Goal: Task Accomplishment & Management: Manage account settings

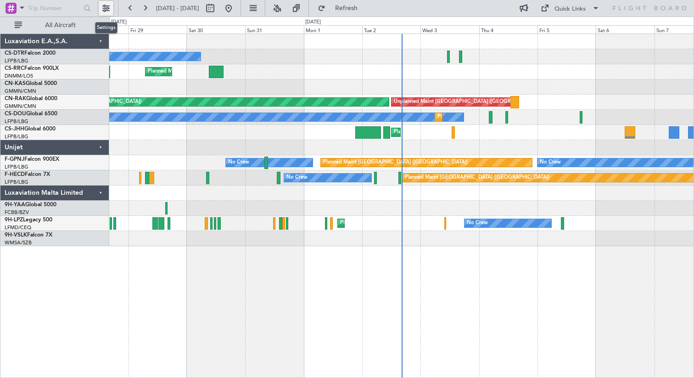
click at [106, 8] on button at bounding box center [106, 8] width 15 height 15
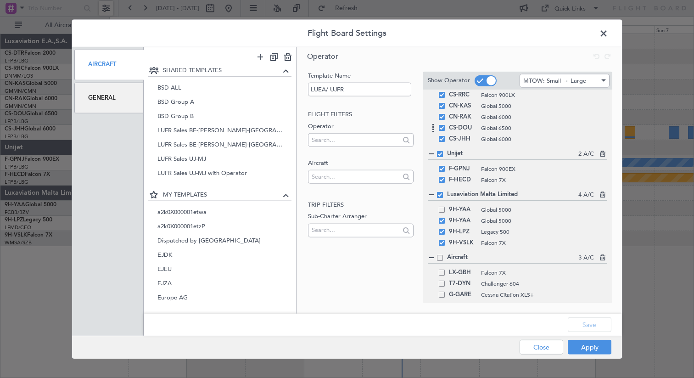
scroll to position [32, 0]
click at [441, 209] on span at bounding box center [442, 207] width 6 height 6
click at [445, 204] on input "checkbox" at bounding box center [445, 204] width 0 height 0
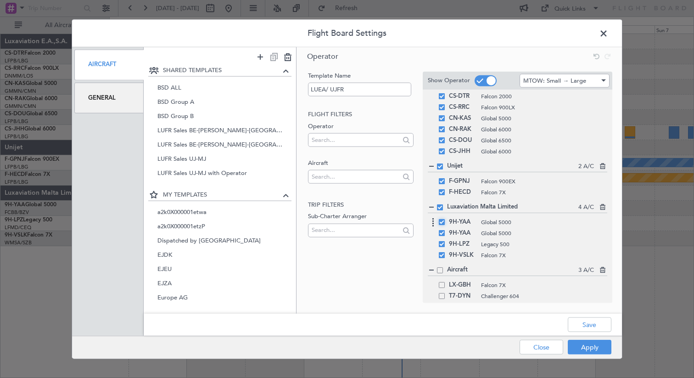
scroll to position [0, 0]
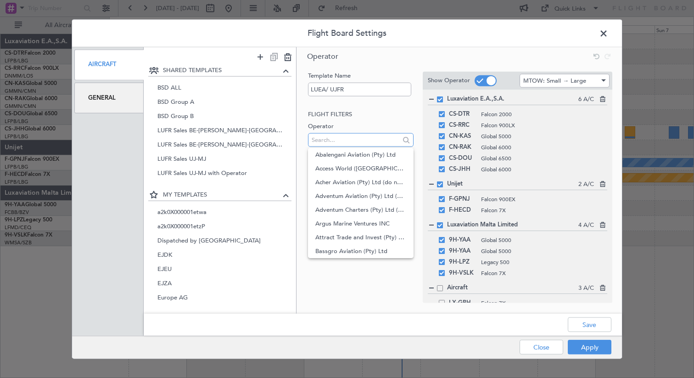
click at [332, 141] on input "text" at bounding box center [356, 140] width 88 height 14
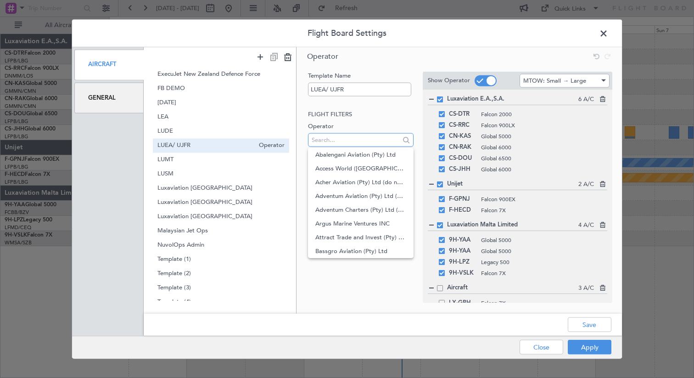
scroll to position [261, 0]
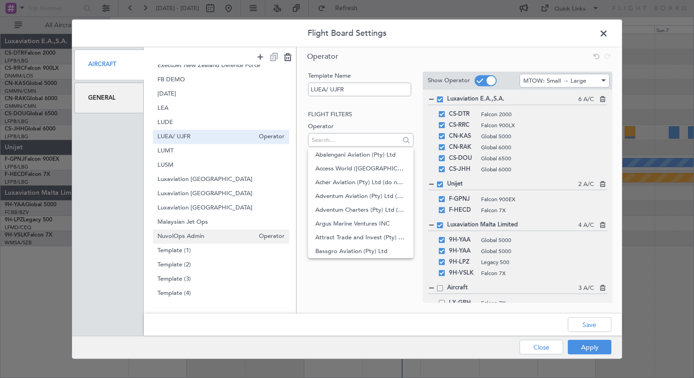
click at [206, 239] on span "NuvolOps Admin" at bounding box center [206, 237] width 97 height 10
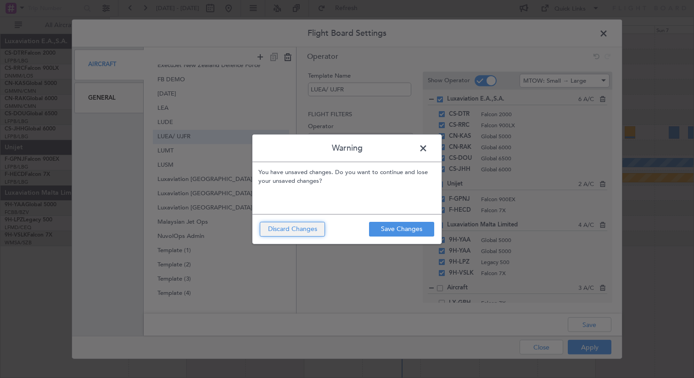
click at [304, 228] on button "Discard Changes" at bounding box center [292, 229] width 65 height 15
type input "NuvolOps Admin"
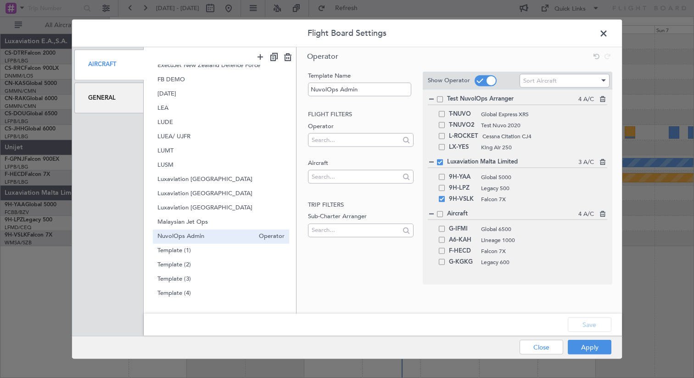
click at [219, 237] on span "NuvolOps Admin" at bounding box center [206, 237] width 97 height 10
click at [230, 235] on span "NuvolOps Admin" at bounding box center [206, 237] width 97 height 10
click at [603, 98] on icon at bounding box center [602, 97] width 6 height 6
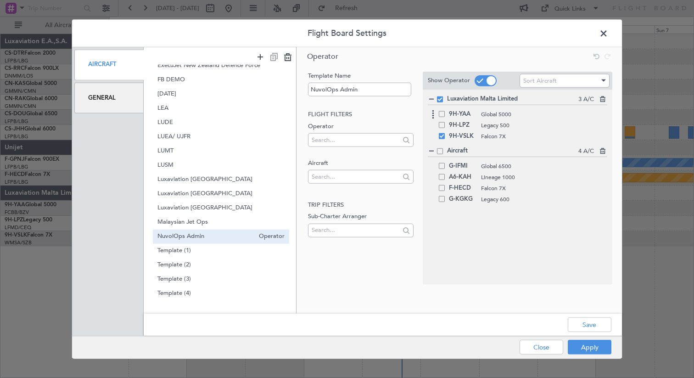
click at [446, 116] on div "9H-YAA Global 5000" at bounding box center [518, 113] width 180 height 11
click at [443, 125] on span at bounding box center [442, 125] width 6 height 6
click at [445, 122] on input "checkbox" at bounding box center [445, 122] width 0 height 0
click at [443, 112] on span at bounding box center [442, 114] width 6 height 6
click at [445, 111] on input "checkbox" at bounding box center [445, 111] width 0 height 0
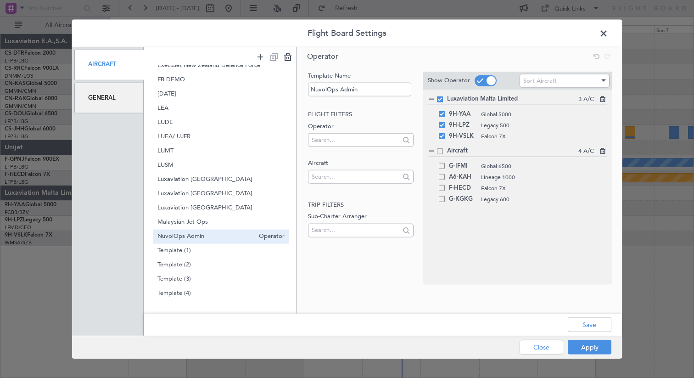
click at [603, 152] on icon at bounding box center [602, 149] width 6 height 6
click at [331, 141] on input "text" at bounding box center [356, 140] width 88 height 14
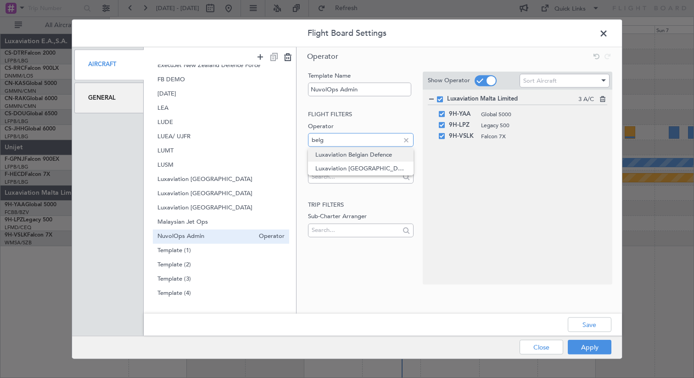
type input "belg"
click at [344, 154] on span "Luxaviation Belgian Defence" at bounding box center [360, 155] width 90 height 14
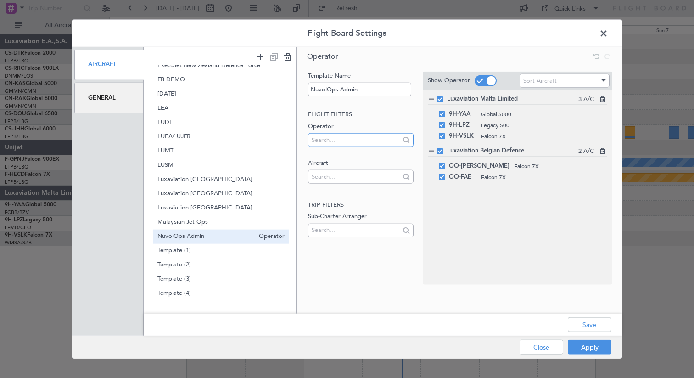
click at [340, 141] on input "text" at bounding box center [356, 140] width 88 height 14
type input "bel"
click at [349, 154] on span "Luxaviation [GEOGRAPHIC_DATA]" at bounding box center [360, 155] width 90 height 14
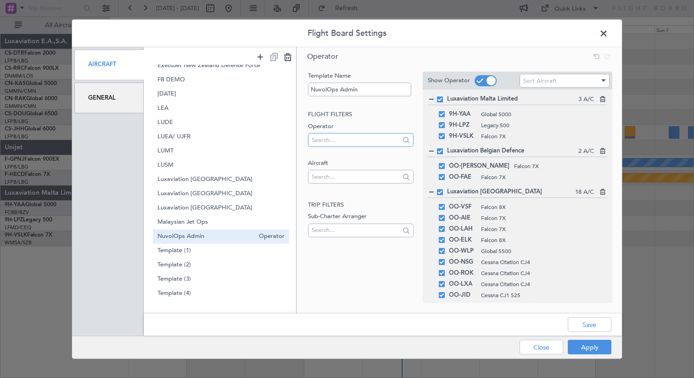
click at [327, 140] on input "text" at bounding box center [356, 140] width 88 height 14
type input "German"
click at [330, 156] on span "Luxaviation Germany GmbH" at bounding box center [360, 155] width 90 height 14
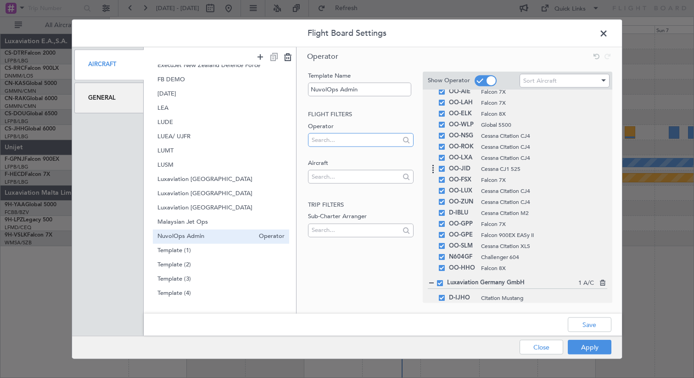
scroll to position [131, 0]
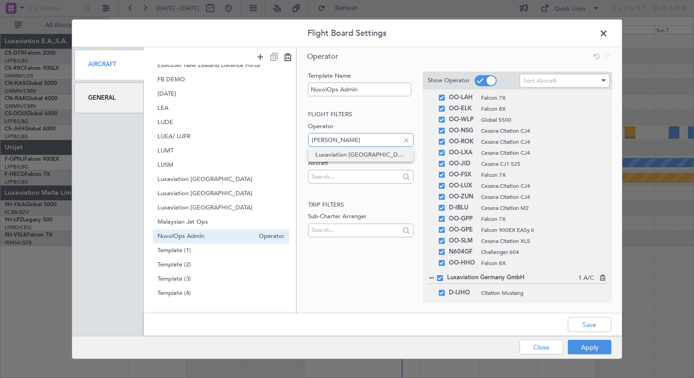
type input "[PERSON_NAME]"
click at [329, 159] on span "Luxaviation [GEOGRAPHIC_DATA]" at bounding box center [360, 155] width 90 height 14
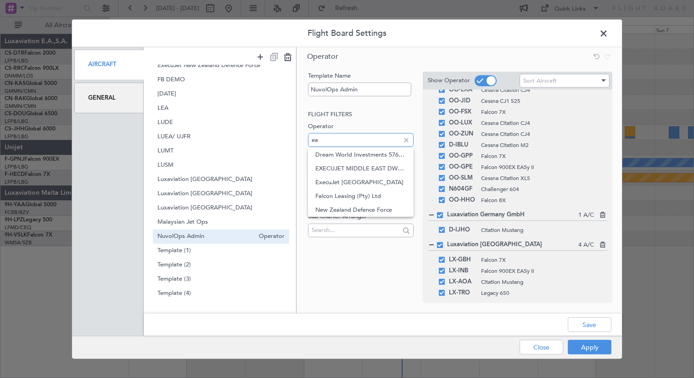
type input "e"
type input "E."
click at [343, 157] on span "Luxaviation E.A.,S.A." at bounding box center [360, 155] width 90 height 14
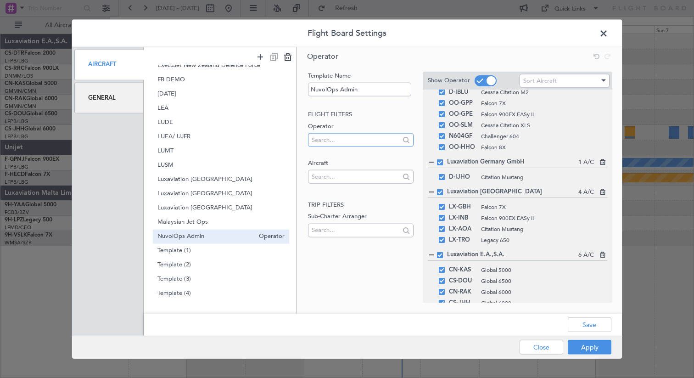
scroll to position [279, 0]
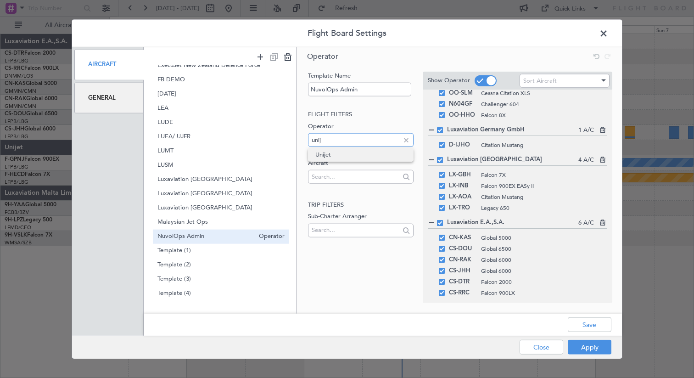
type input "unij"
click at [343, 154] on span "Unijet" at bounding box center [360, 155] width 90 height 14
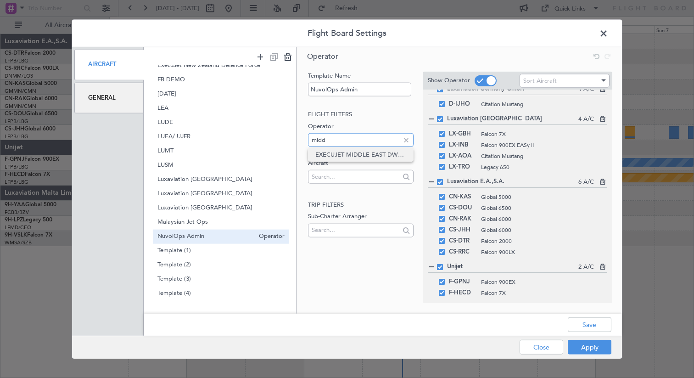
type input "midd"
click at [338, 158] on span "EXECUJET MIDDLE EAST DWC-LLC" at bounding box center [360, 155] width 90 height 14
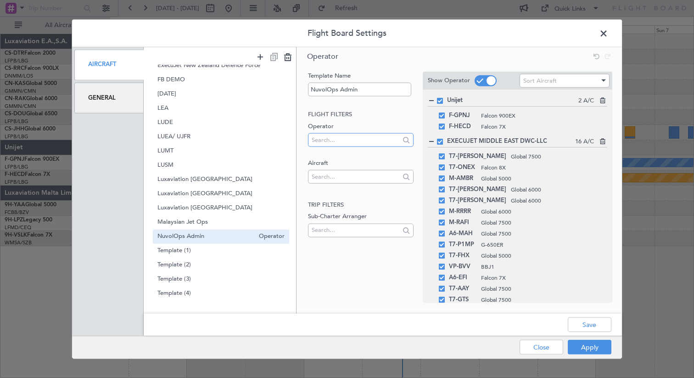
scroll to position [515, 0]
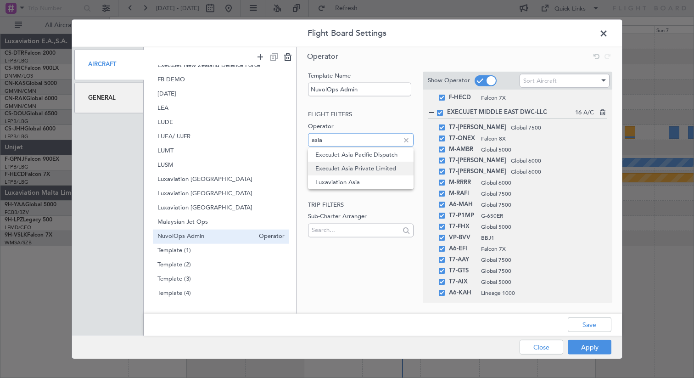
type input "asia"
click at [377, 170] on span "ExecuJet Asia Private Limited" at bounding box center [360, 169] width 90 height 14
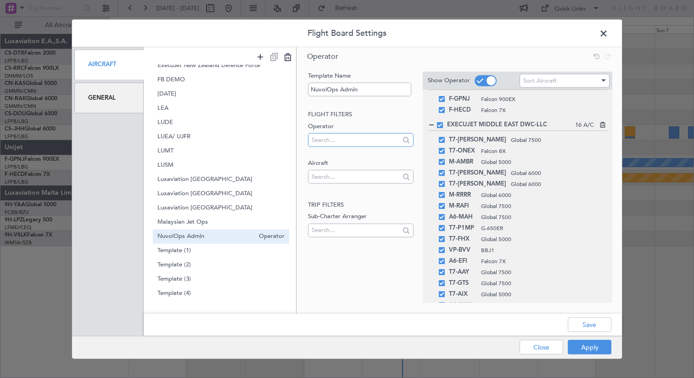
scroll to position [534, 0]
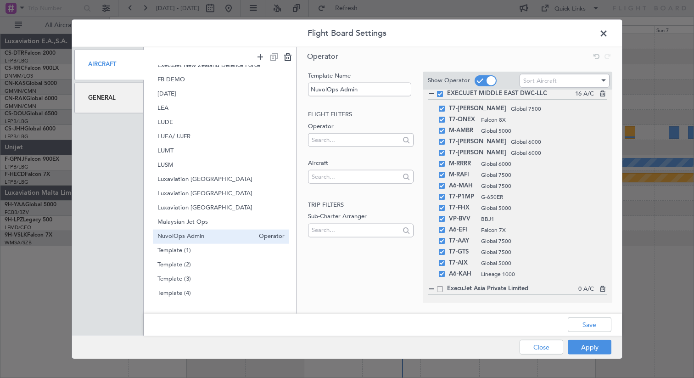
click at [439, 287] on span at bounding box center [440, 289] width 6 height 6
click at [444, 286] on input "checkbox" at bounding box center [444, 286] width 0 height 0
click at [442, 287] on span at bounding box center [440, 289] width 6 height 6
click at [444, 286] on input "checkbox" at bounding box center [444, 286] width 0 height 0
click at [347, 179] on input "text" at bounding box center [356, 176] width 88 height 14
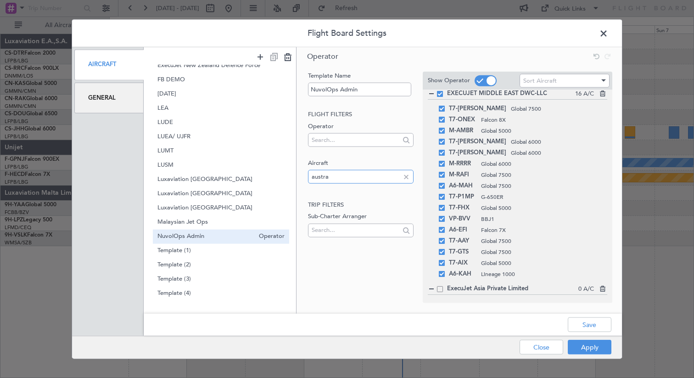
type input "austra"
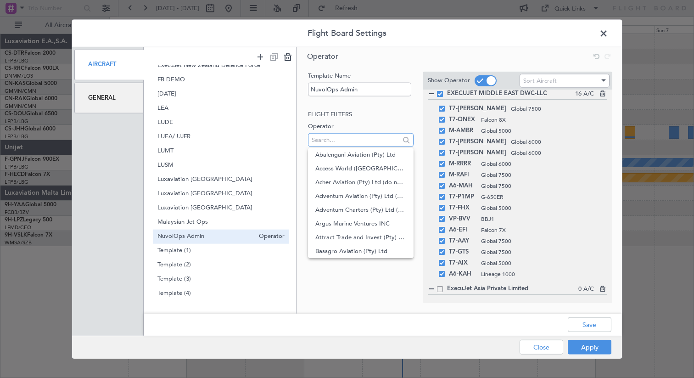
click at [348, 143] on input "text" at bounding box center [356, 140] width 88 height 14
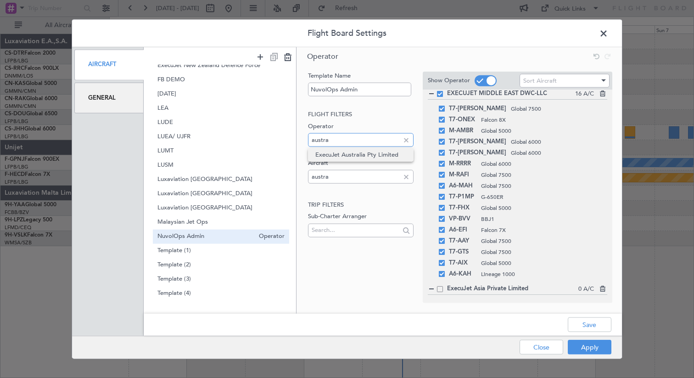
type input "austra"
click at [327, 152] on span "ExecuJet Australia Pty Limited" at bounding box center [360, 155] width 90 height 14
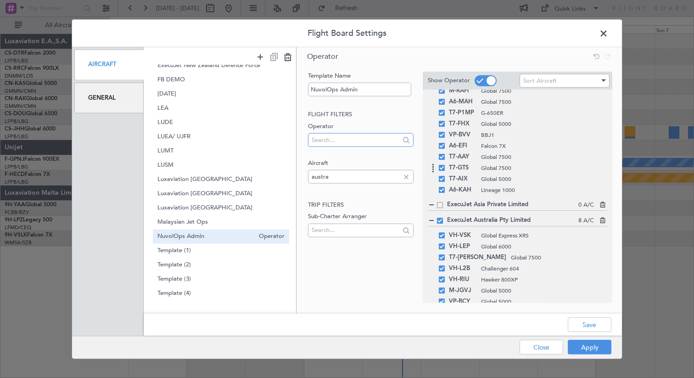
scroll to position [620, 0]
click at [332, 140] on input "text" at bounding box center [356, 140] width 88 height 14
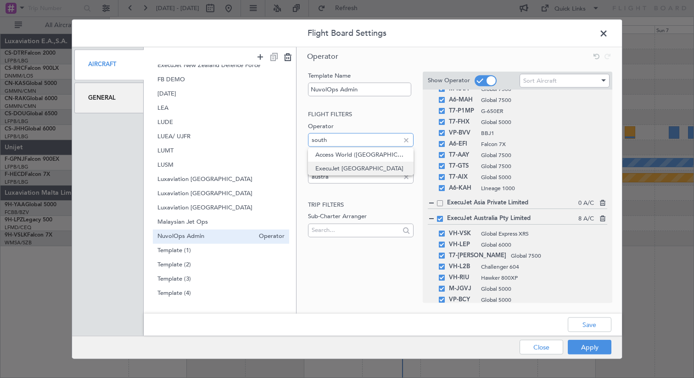
type input "south"
click at [344, 169] on span "ExecuJet [GEOGRAPHIC_DATA]" at bounding box center [360, 169] width 90 height 14
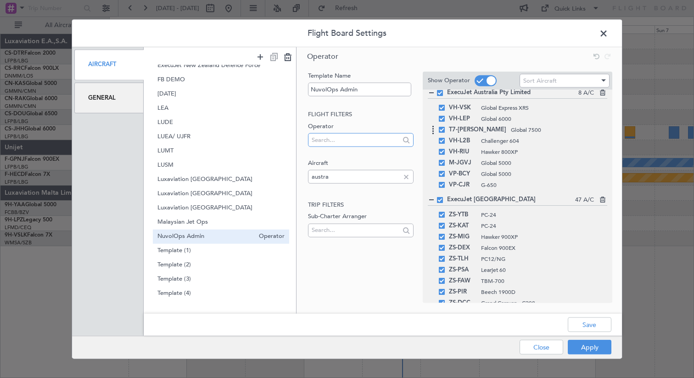
scroll to position [747, 0]
click at [333, 139] on input "text" at bounding box center [356, 140] width 88 height 14
type input "new"
click at [337, 153] on span "ExecuJet [GEOGRAPHIC_DATA]" at bounding box center [360, 155] width 90 height 14
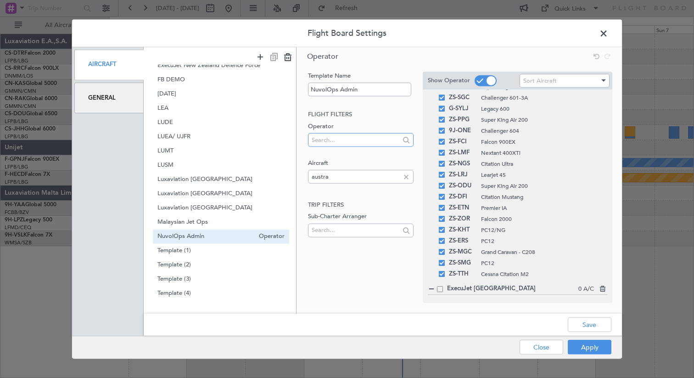
click at [334, 143] on input "text" at bounding box center [356, 140] width 88 height 14
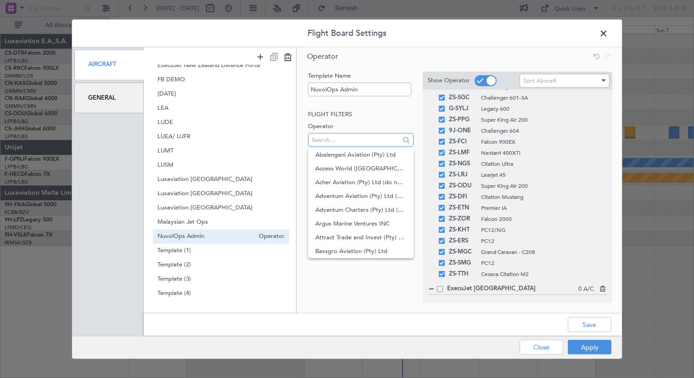
type input "d"
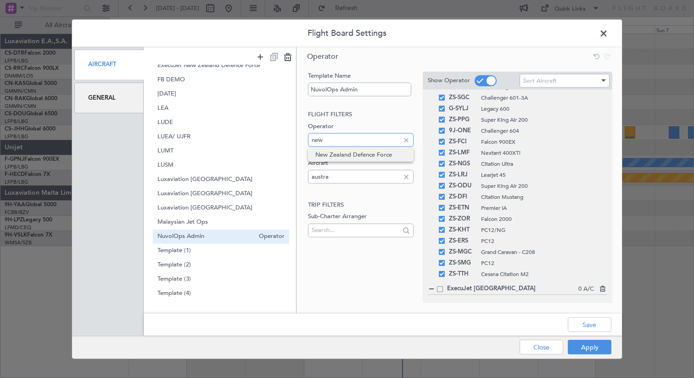
type input "new"
click at [358, 155] on span "New Zealand Defence Force" at bounding box center [360, 155] width 90 height 14
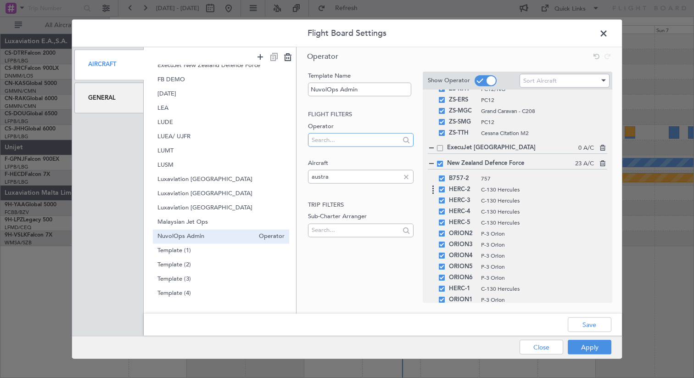
scroll to position [1341, 0]
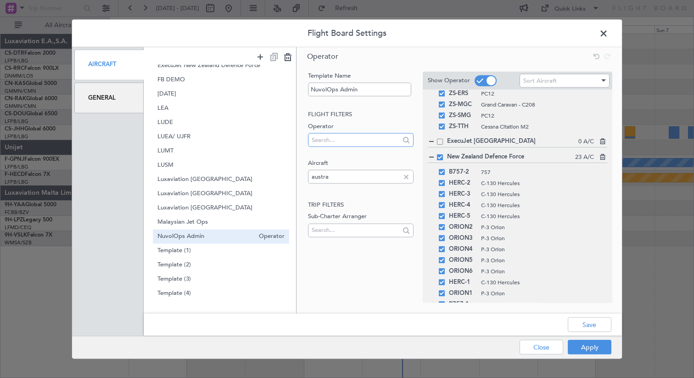
click at [332, 142] on input "text" at bounding box center [356, 140] width 88 height 14
type input "Lon"
click at [341, 169] on span "London Executive Aviation" at bounding box center [360, 169] width 90 height 14
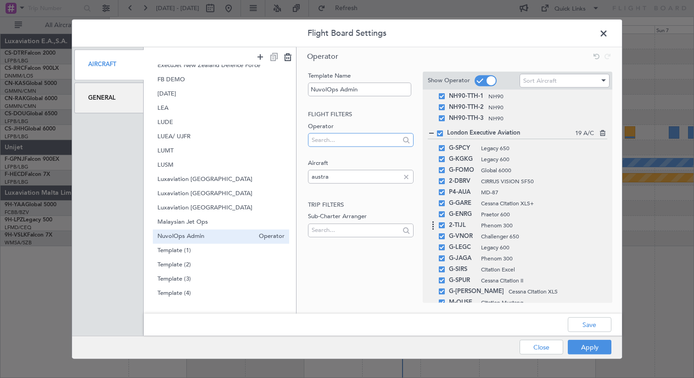
scroll to position [1632, 0]
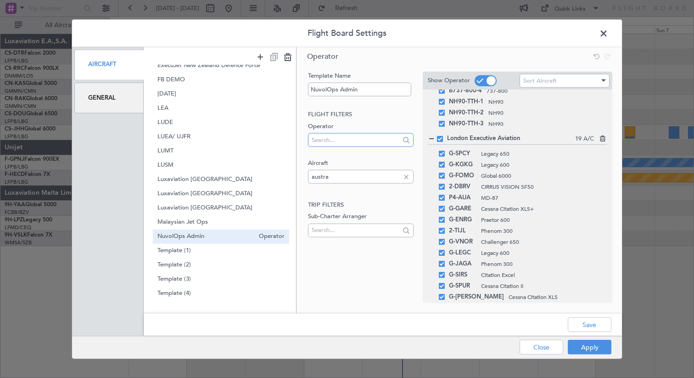
click at [323, 140] on input "text" at bounding box center [356, 140] width 88 height 14
type input "b"
type input "d"
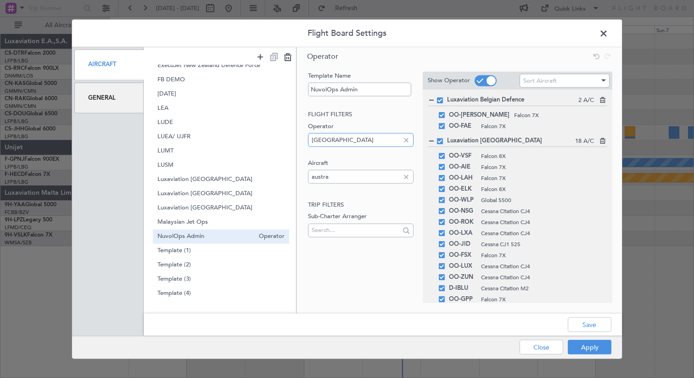
scroll to position [0, 0]
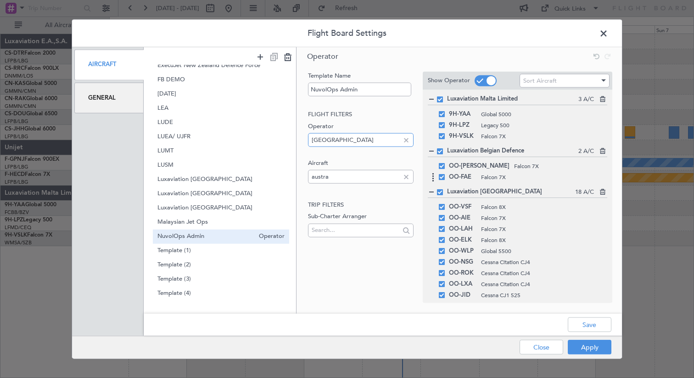
type input "[GEOGRAPHIC_DATA]"
